Goal: Transaction & Acquisition: Purchase product/service

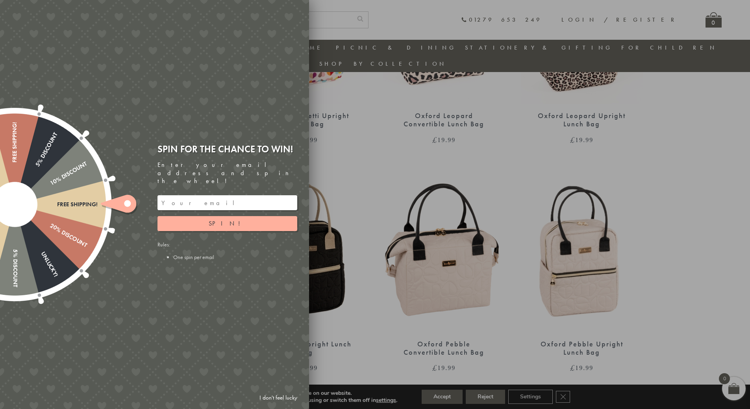
scroll to position [416, 0]
click at [274, 397] on link "I don't feel lucky" at bounding box center [278, 397] width 46 height 15
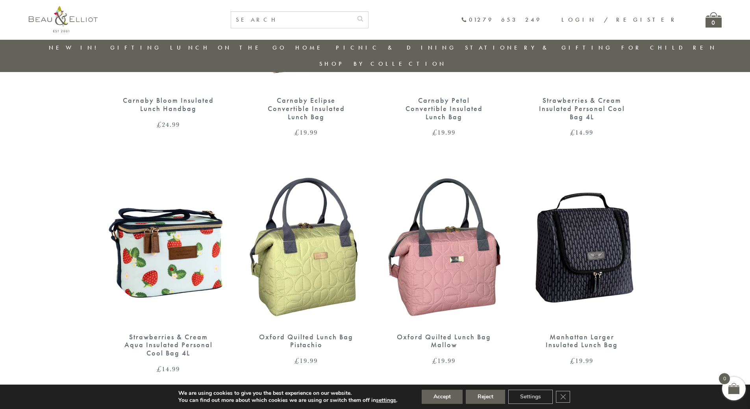
scroll to position [1322, 0]
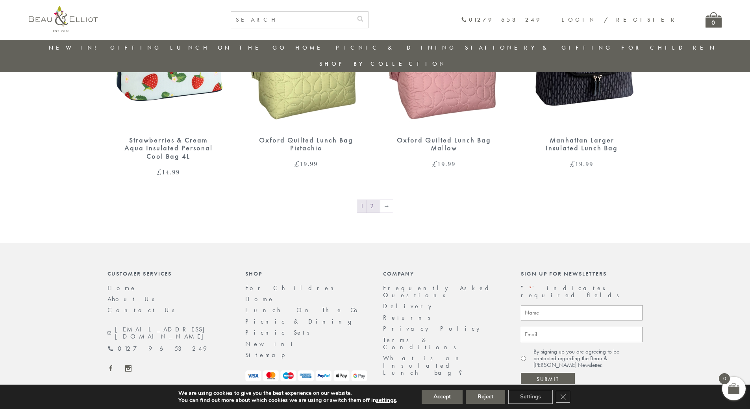
click at [373, 200] on link "2" at bounding box center [373, 206] width 13 height 13
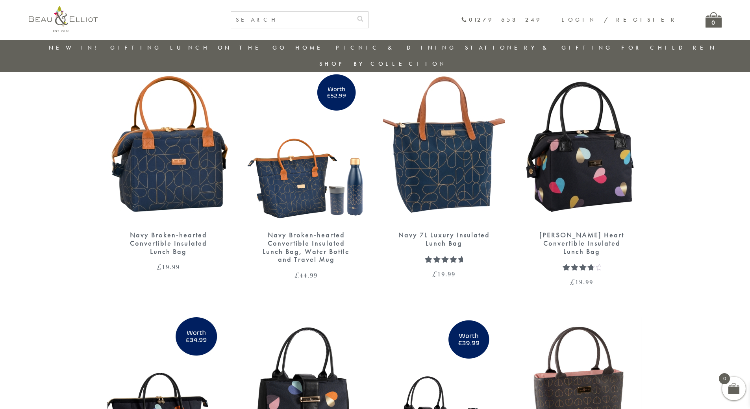
scroll to position [416, 0]
